Goal: Navigation & Orientation: Understand site structure

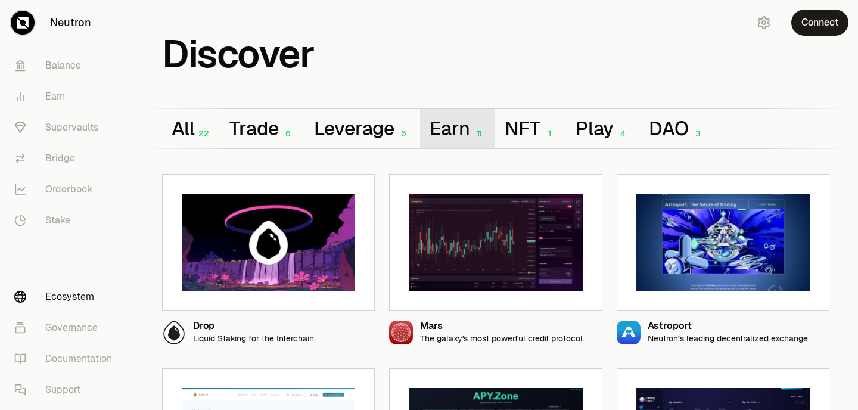
click at [459, 141] on button "Earn 11" at bounding box center [457, 128] width 75 height 39
click at [63, 101] on link "Earn" at bounding box center [67, 96] width 124 height 31
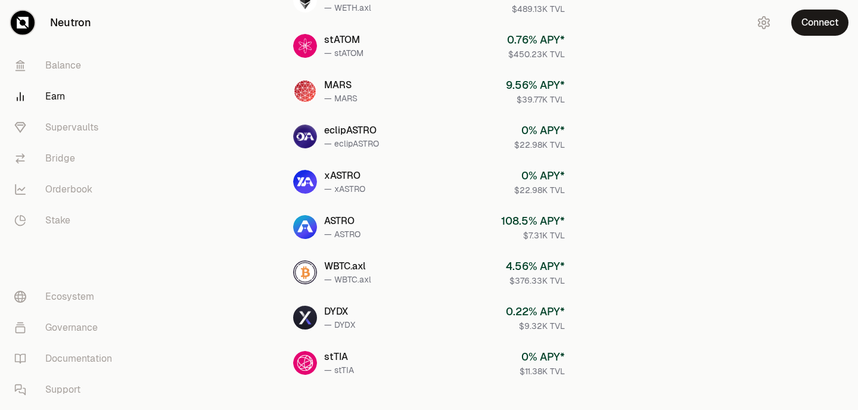
scroll to position [531, 0]
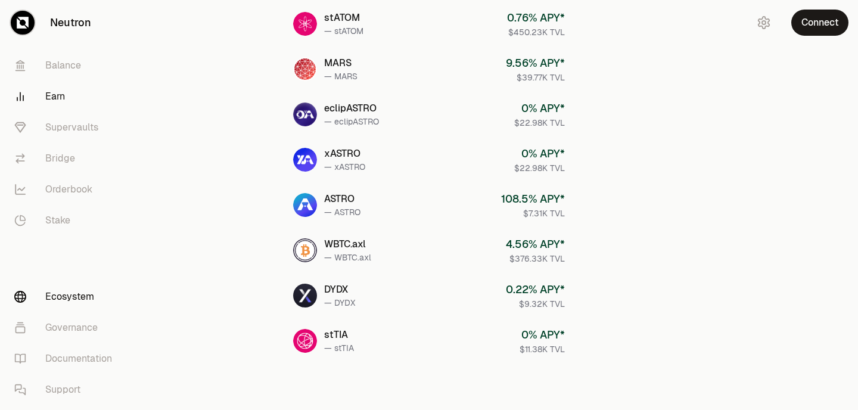
click at [75, 300] on link "Ecosystem" at bounding box center [67, 296] width 124 height 31
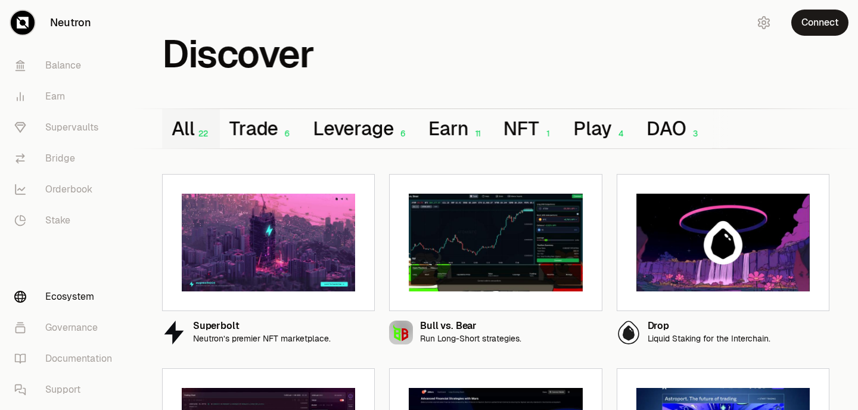
scroll to position [1, 0]
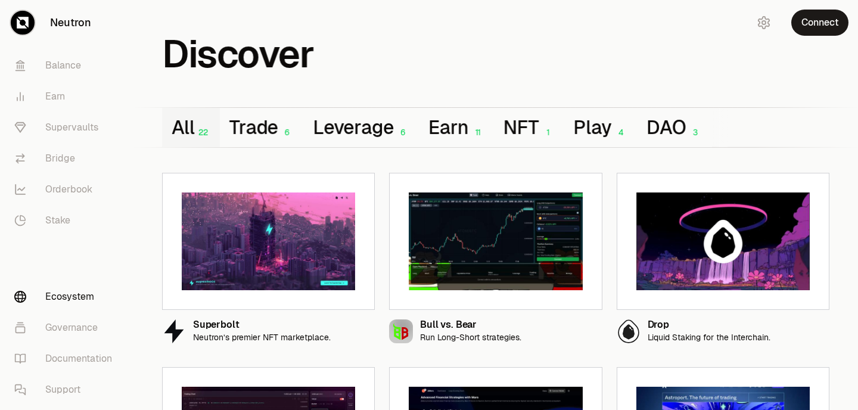
click at [366, 61] on div "Discover" at bounding box center [496, 35] width 696 height 70
click at [71, 332] on link "Governance" at bounding box center [67, 327] width 124 height 31
